Goal: Task Accomplishment & Management: Use online tool/utility

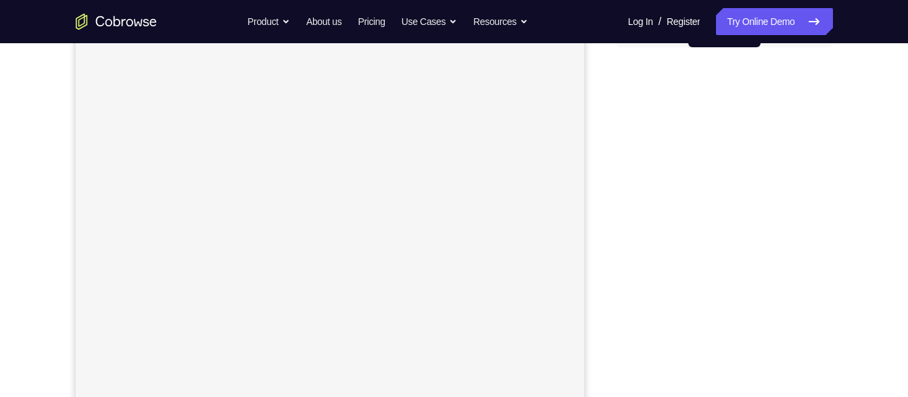
scroll to position [123, 0]
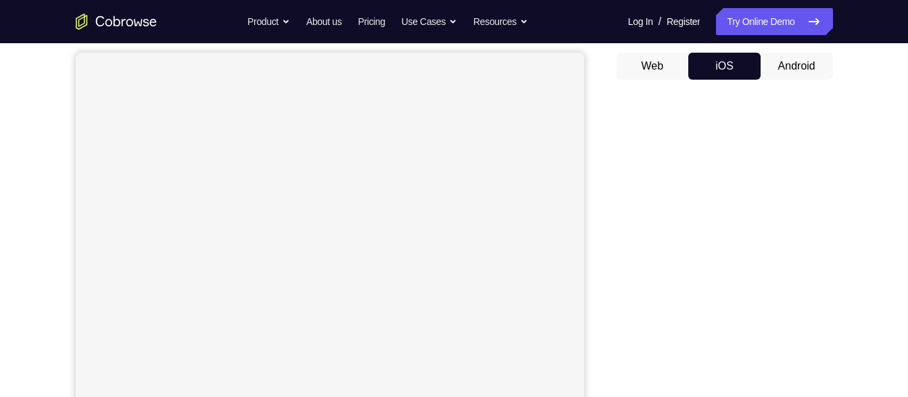
click at [804, 44] on div "Your Customer Web iOS Android" at bounding box center [725, 257] width 216 height 500
click at [792, 93] on div at bounding box center [725, 299] width 216 height 416
click at [792, 83] on div "Web iOS Android" at bounding box center [725, 280] width 216 height 454
click at [794, 70] on button "Android" at bounding box center [797, 66] width 72 height 27
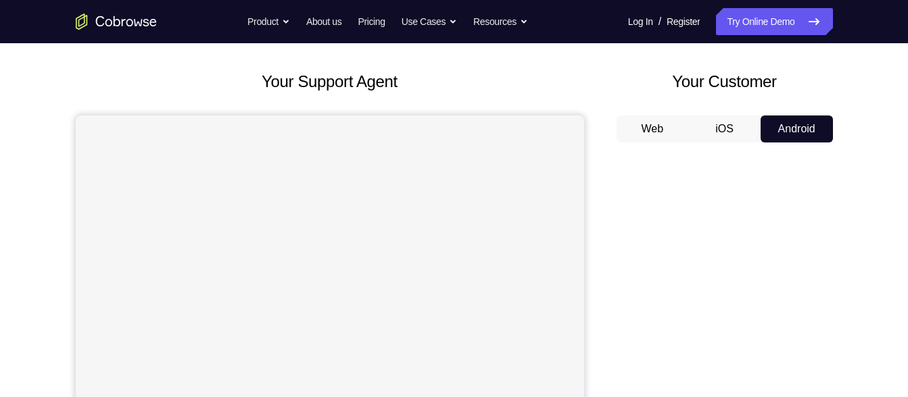
scroll to position [30, 0]
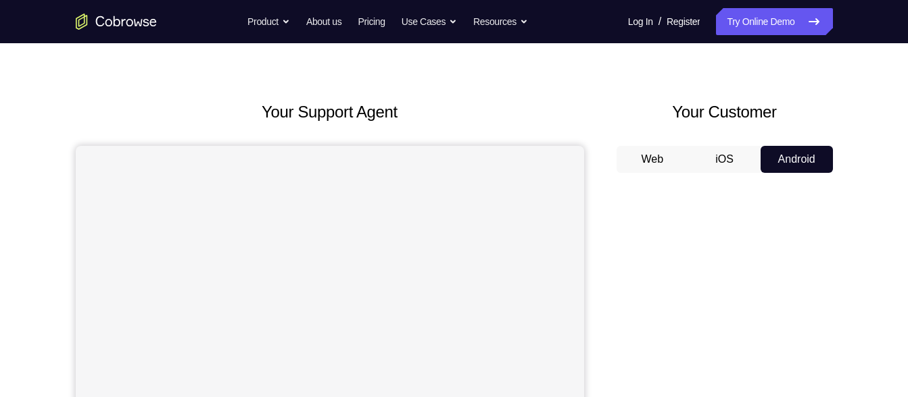
click at [719, 160] on button "iOS" at bounding box center [724, 159] width 72 height 27
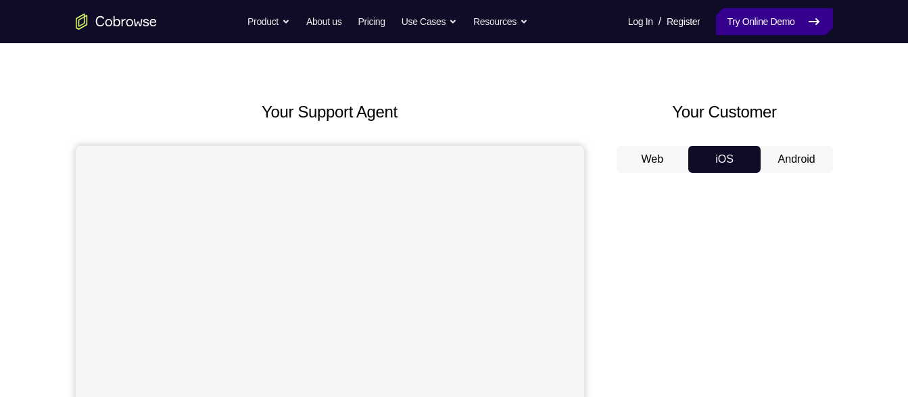
click at [749, 26] on link "Try Online Demo" at bounding box center [774, 21] width 116 height 27
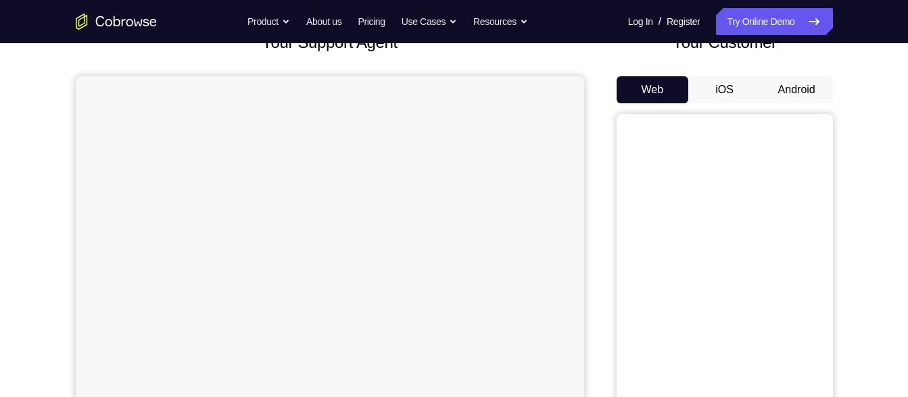
scroll to position [128, 0]
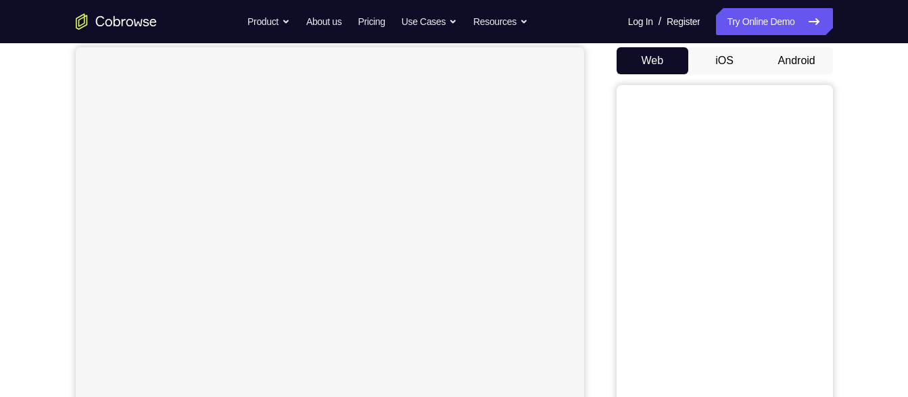
click at [724, 66] on button "iOS" at bounding box center [724, 60] width 72 height 27
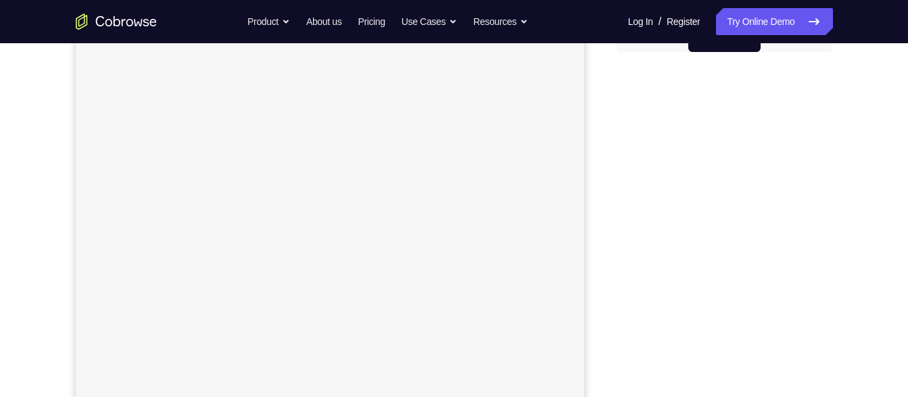
scroll to position [147, 0]
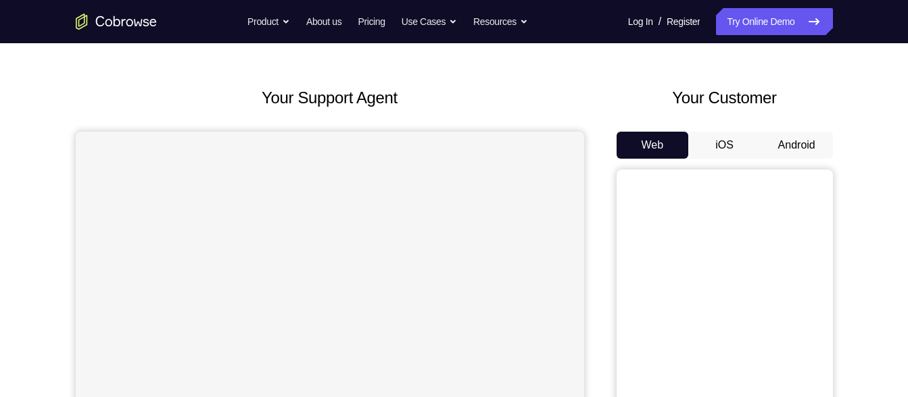
scroll to position [64, 0]
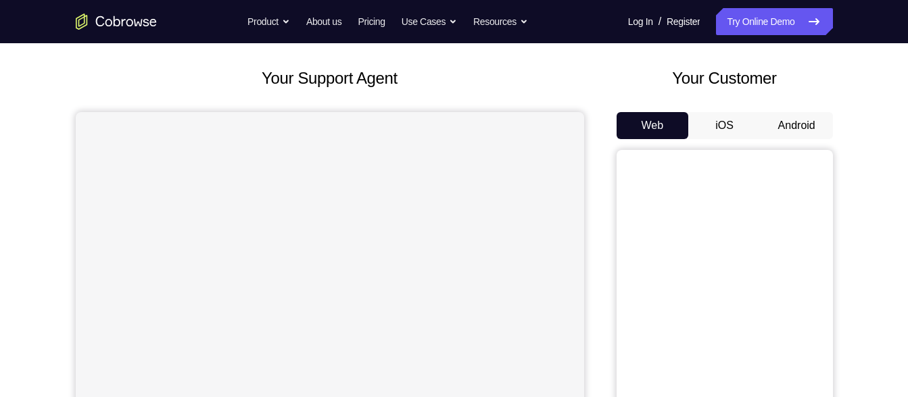
click at [714, 123] on button "iOS" at bounding box center [724, 125] width 72 height 27
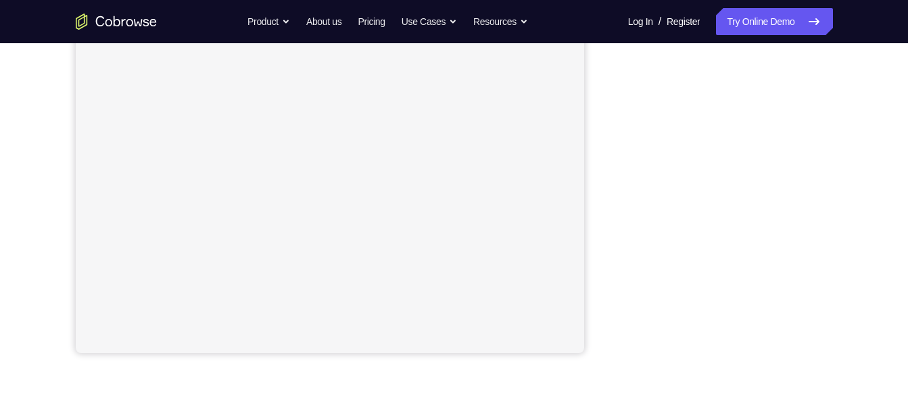
scroll to position [274, 0]
